Goal: Transaction & Acquisition: Obtain resource

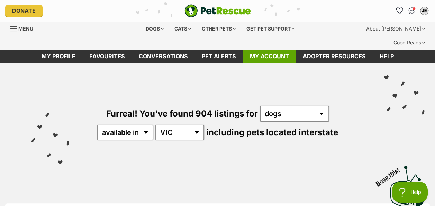
click at [276, 50] on link "My account" at bounding box center [269, 57] width 53 height 14
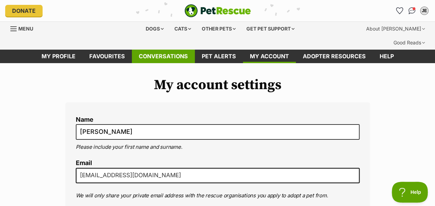
click at [164, 50] on link "Conversations" at bounding box center [163, 57] width 63 height 14
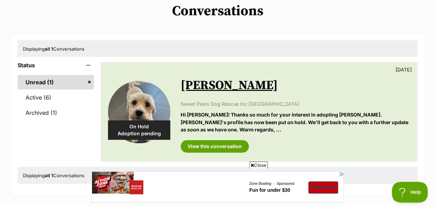
click at [49, 75] on link "Unread (1)" at bounding box center [56, 82] width 76 height 15
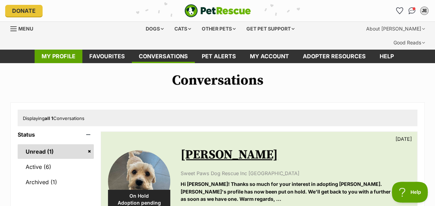
click at [77, 50] on link "My profile" at bounding box center [59, 57] width 48 height 14
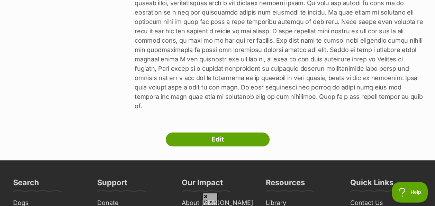
scroll to position [243, 0]
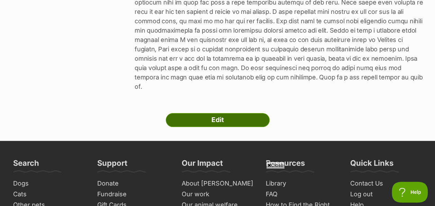
click at [212, 113] on link "Edit" at bounding box center [218, 120] width 104 height 14
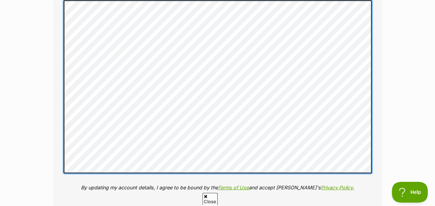
scroll to position [906, 0]
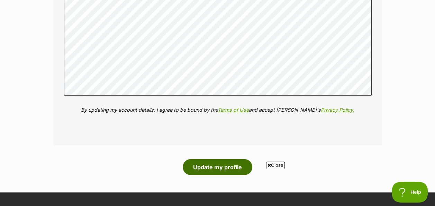
click at [220, 159] on button "Update my profile" at bounding box center [218, 167] width 70 height 16
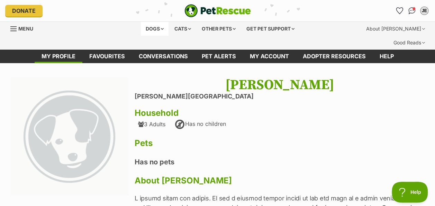
click at [162, 30] on div "Dogs" at bounding box center [155, 29] width 28 height 14
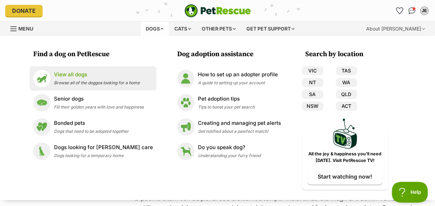
click at [74, 77] on p "View all dogs" at bounding box center [97, 75] width 86 height 8
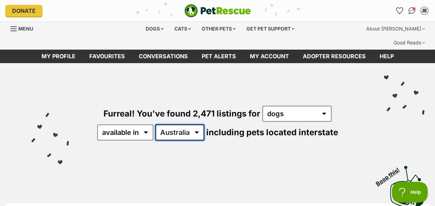
click at [197, 124] on select "[GEOGRAPHIC_DATA] [GEOGRAPHIC_DATA] [GEOGRAPHIC_DATA] [GEOGRAPHIC_DATA] [GEOGRA…" at bounding box center [180, 132] width 49 height 16
select select "VIC"
click at [156, 124] on select "Australia ACT NSW NT QLD SA TAS VIC WA" at bounding box center [180, 132] width 49 height 16
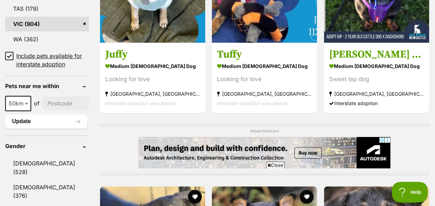
click at [27, 103] on b at bounding box center [26, 104] width 3 height 2
select select "250"
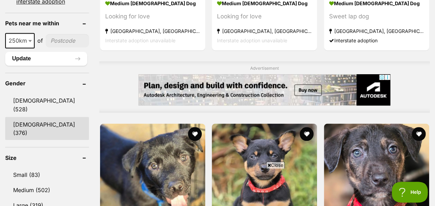
scroll to position [554, 0]
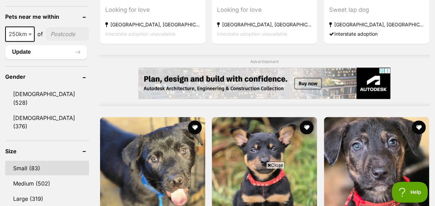
click at [33, 160] on link "Small (83)" at bounding box center [47, 167] width 84 height 15
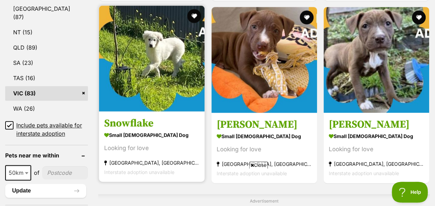
click at [134, 158] on strong "North Melbourne, VIC" at bounding box center [151, 162] width 95 height 9
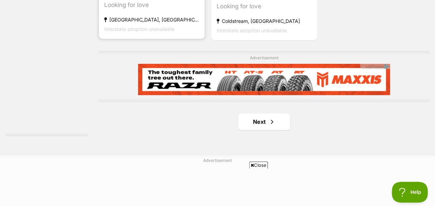
scroll to position [1594, 0]
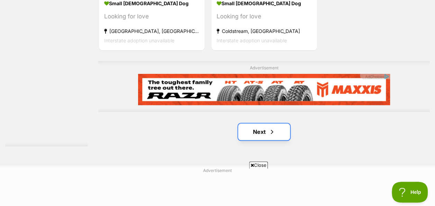
click at [259, 123] on link "Next" at bounding box center [264, 131] width 52 height 17
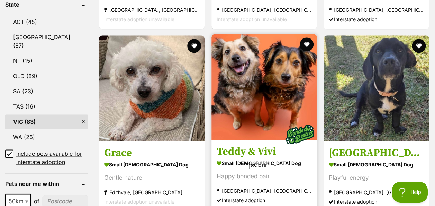
scroll to position [381, 0]
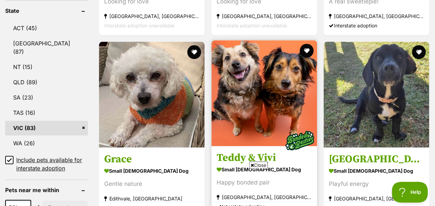
click at [257, 96] on img at bounding box center [265, 93] width 106 height 106
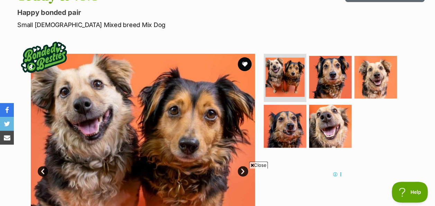
scroll to position [104, 0]
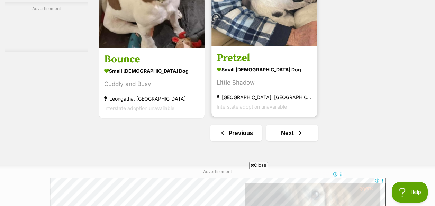
scroll to position [1594, 0]
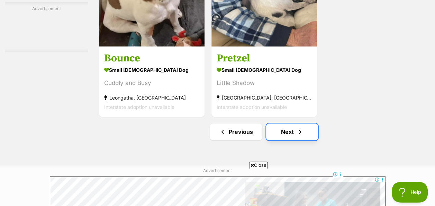
click at [292, 123] on link "Next" at bounding box center [292, 131] width 52 height 17
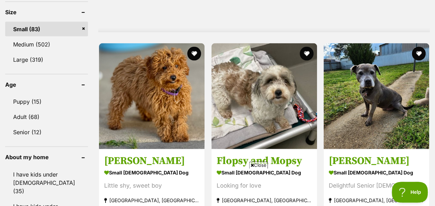
scroll to position [728, 0]
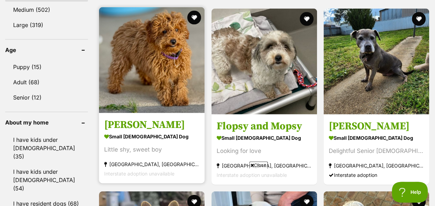
click at [163, 70] on img at bounding box center [152, 60] width 106 height 106
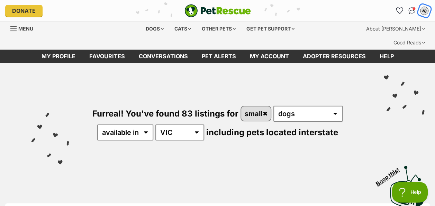
click at [426, 12] on div "JE" at bounding box center [424, 10] width 9 height 9
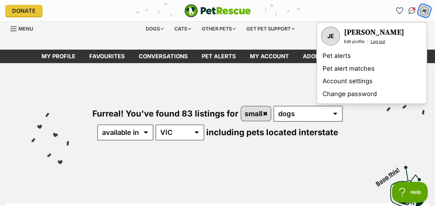
click at [379, 42] on link "Log out" at bounding box center [378, 42] width 15 height 6
